Goal: Task Accomplishment & Management: Use online tool/utility

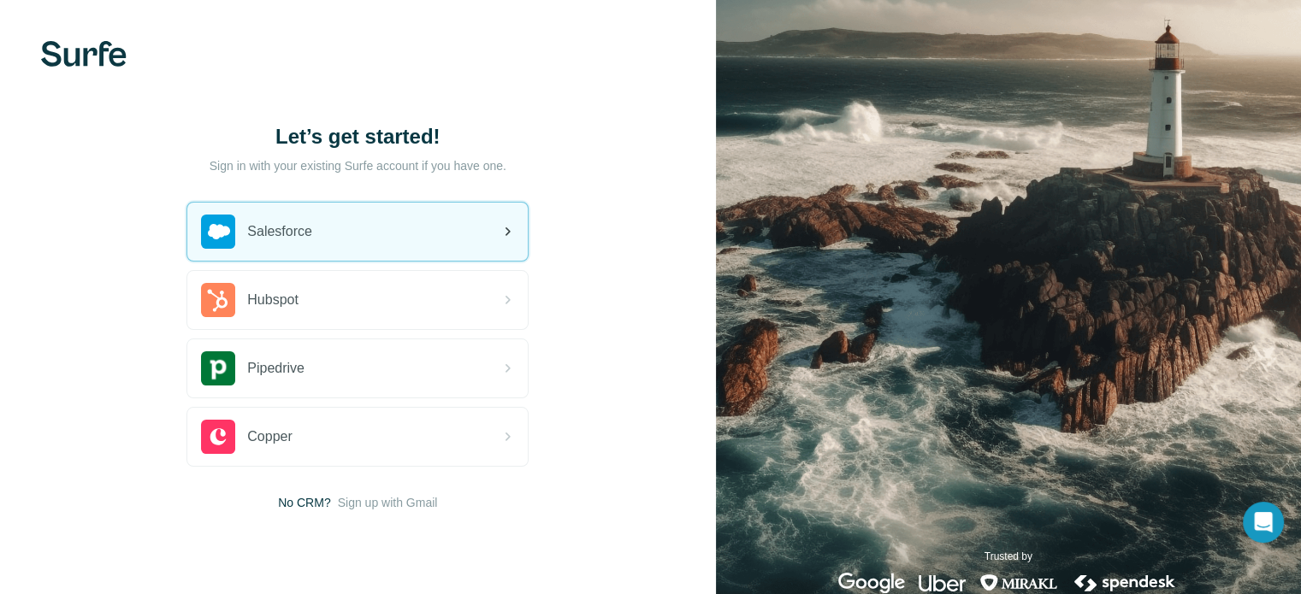
click at [274, 237] on span "Salesforce" at bounding box center [279, 232] width 65 height 21
click at [507, 222] on icon at bounding box center [507, 232] width 21 height 21
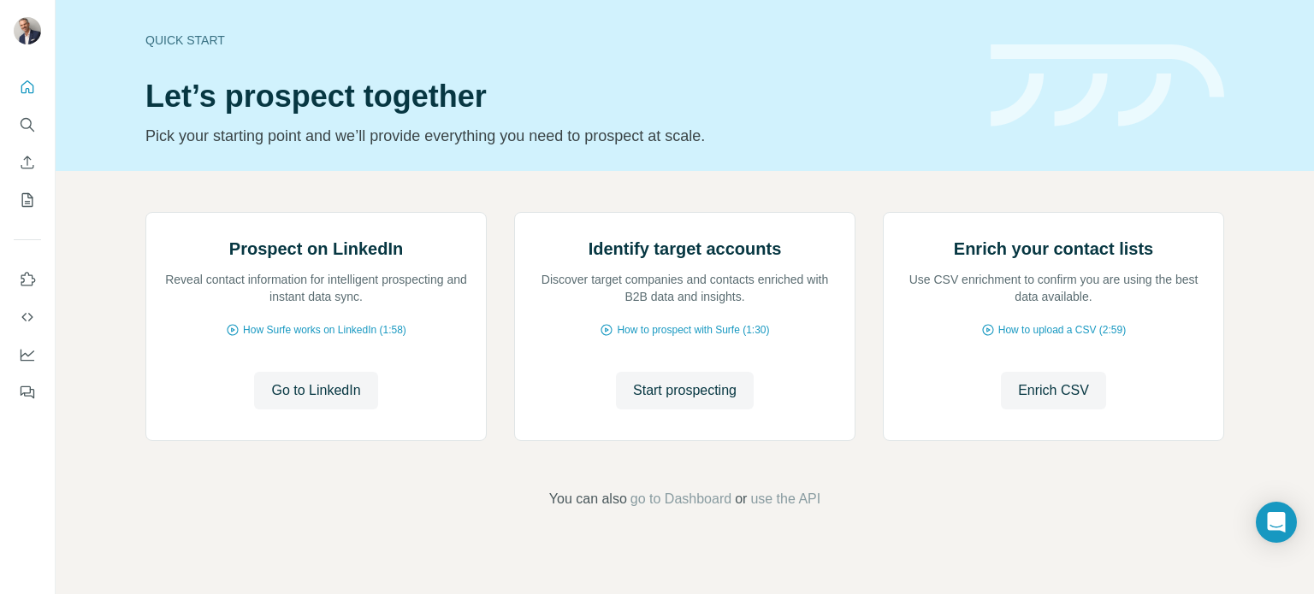
scroll to position [144, 0]
click at [1066, 401] on span "Enrich CSV" at bounding box center [1053, 391] width 71 height 21
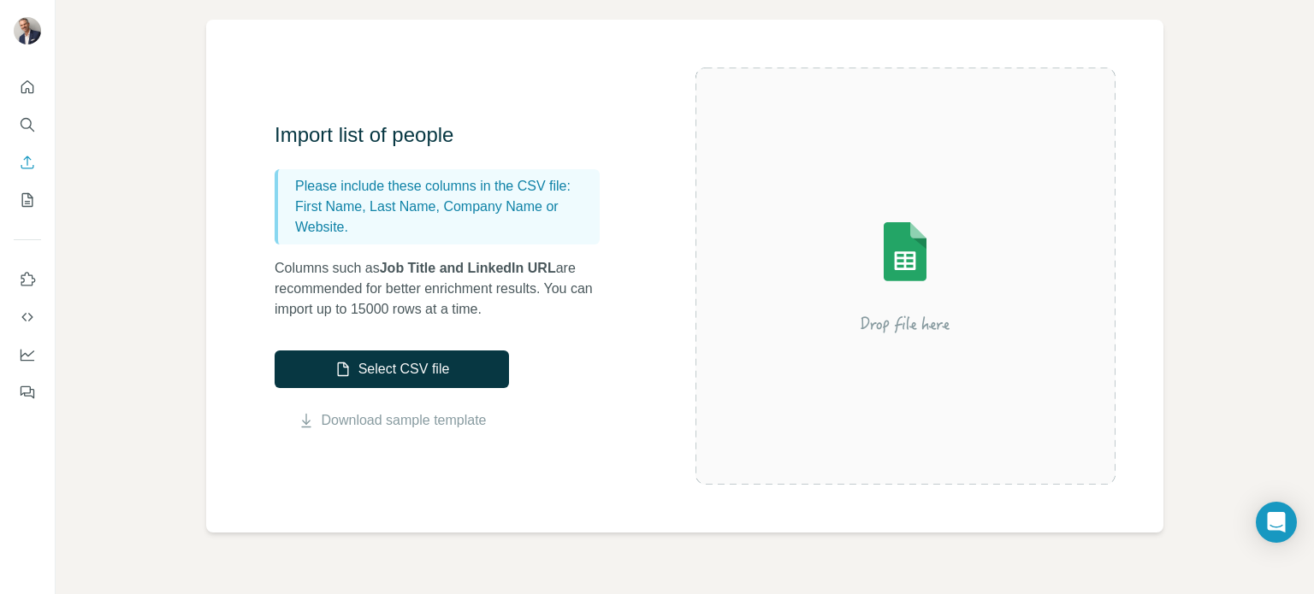
scroll to position [115, 0]
click at [463, 417] on link "Download sample template" at bounding box center [404, 419] width 165 height 21
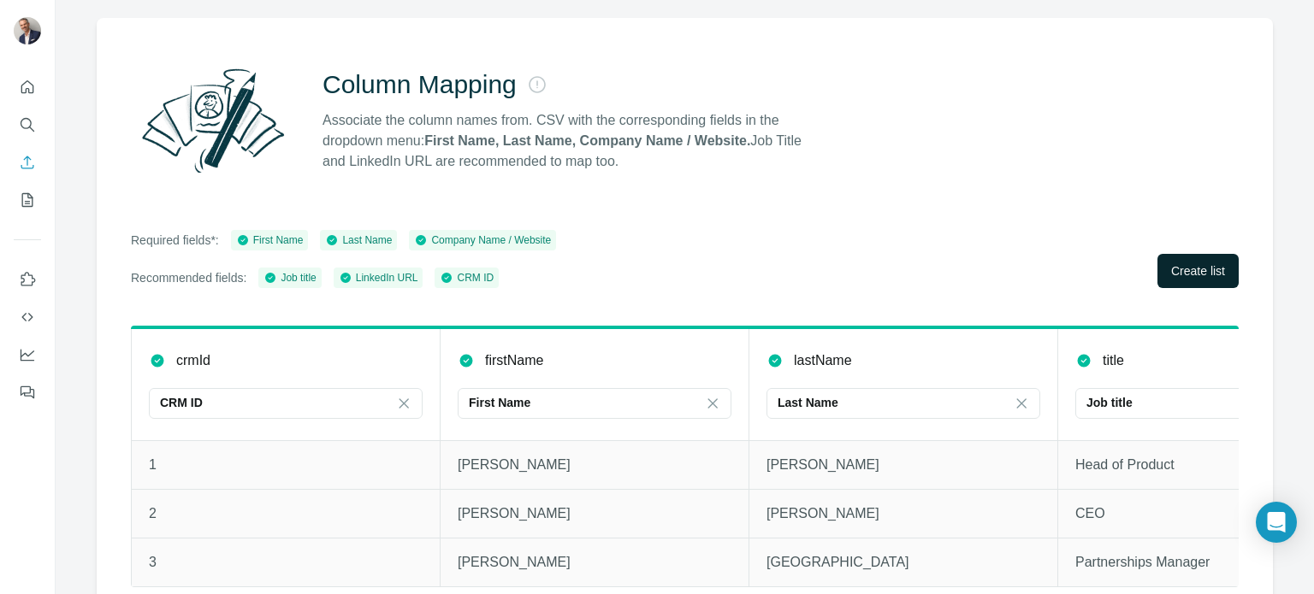
click at [1157, 269] on button "Create list" at bounding box center [1197, 271] width 81 height 34
